Goal: Task Accomplishment & Management: Complete application form

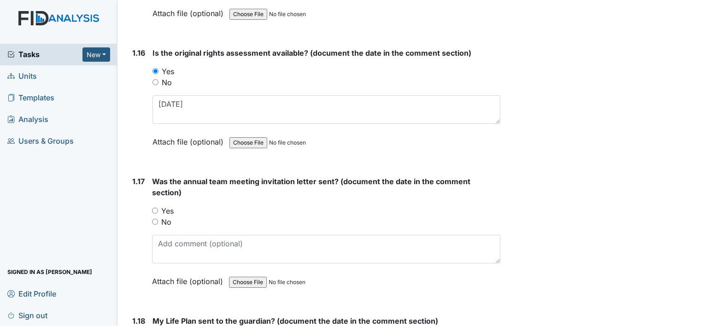
scroll to position [2118, 0]
click at [157, 207] on input "Yes" at bounding box center [155, 210] width 6 height 6
radio input "true"
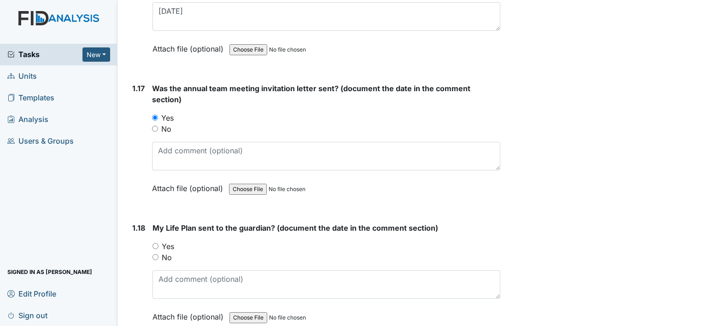
scroll to position [2256, 0]
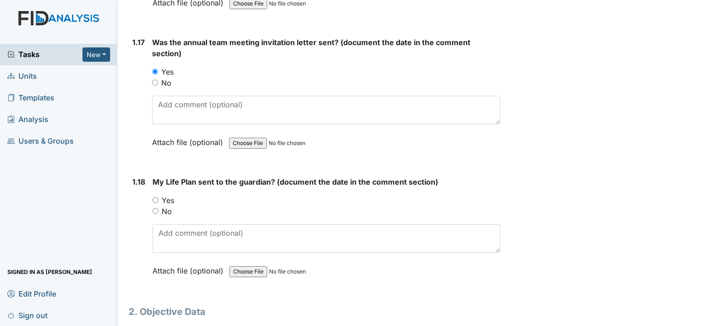
click at [159, 195] on div "Yes" at bounding box center [326, 200] width 348 height 11
click at [156, 197] on input "Yes" at bounding box center [155, 200] width 6 height 6
radio input "true"
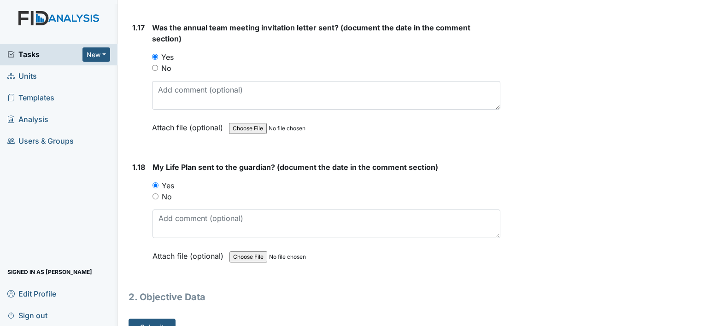
scroll to position [2280, 0]
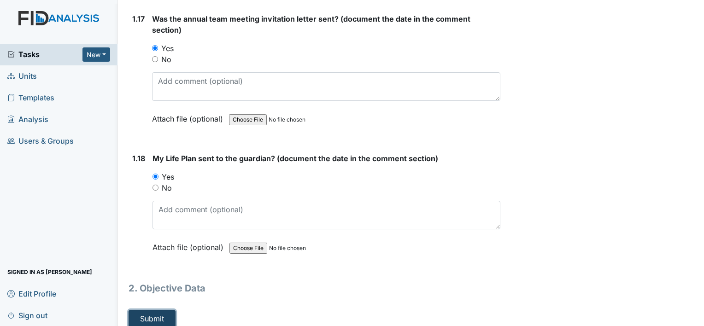
click at [162, 315] on button "Submit" at bounding box center [151, 318] width 47 height 17
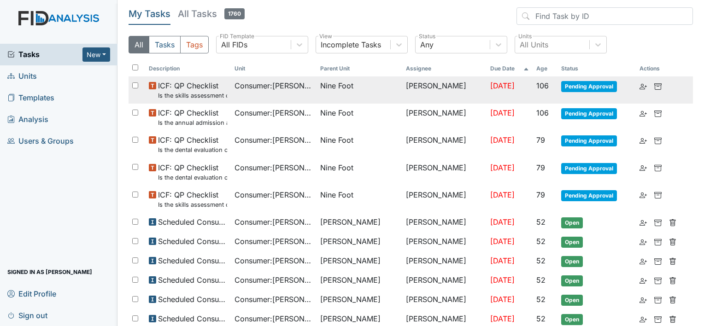
click at [271, 93] on td "Consumer : Gray, Dedrick" at bounding box center [274, 89] width 86 height 27
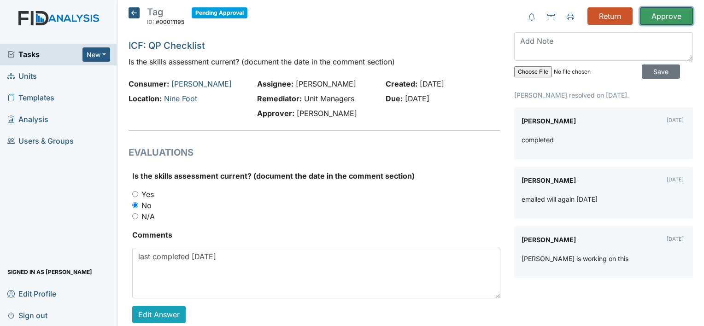
click at [649, 15] on input "Approve" at bounding box center [666, 15] width 53 height 17
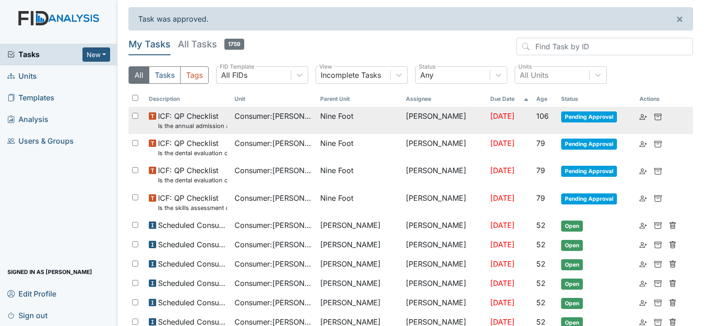
click at [379, 113] on span "Nine Foot" at bounding box center [359, 116] width 78 height 11
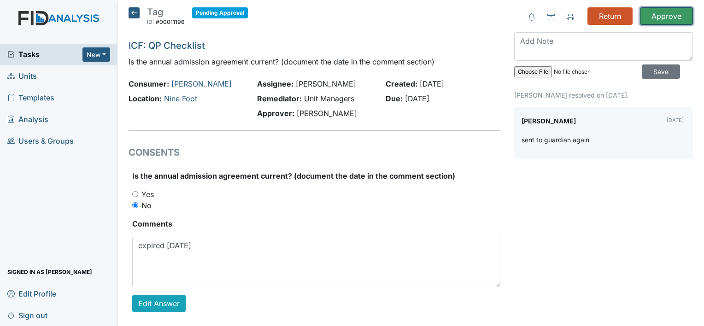
click at [654, 15] on input "Approve" at bounding box center [666, 15] width 53 height 17
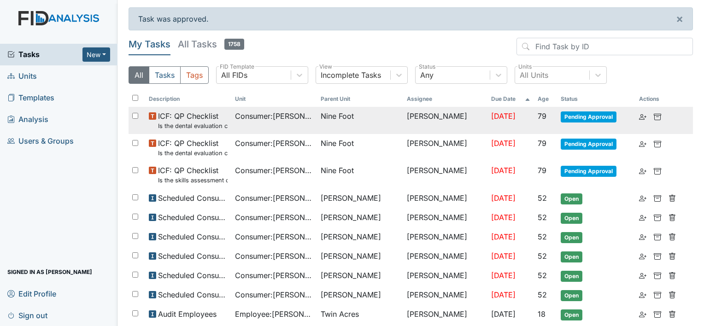
click at [487, 125] on td "Aug 5, 2025" at bounding box center [510, 120] width 47 height 27
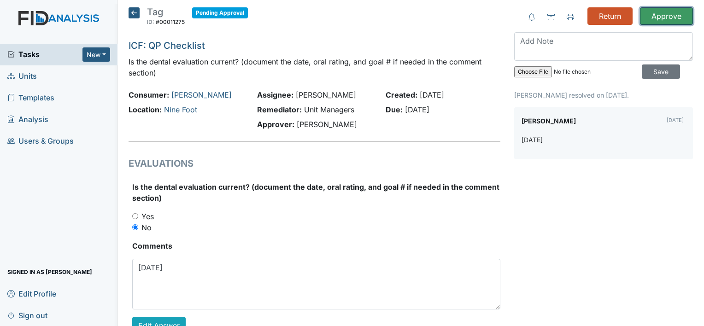
click at [653, 14] on input "Approve" at bounding box center [666, 15] width 53 height 17
